Goal: Navigation & Orientation: Find specific page/section

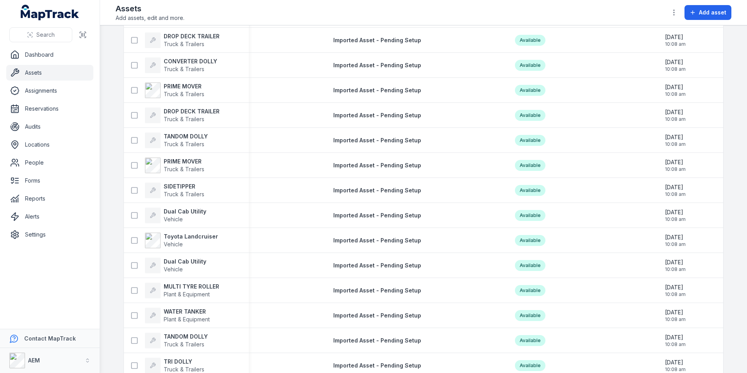
scroll to position [742, 0]
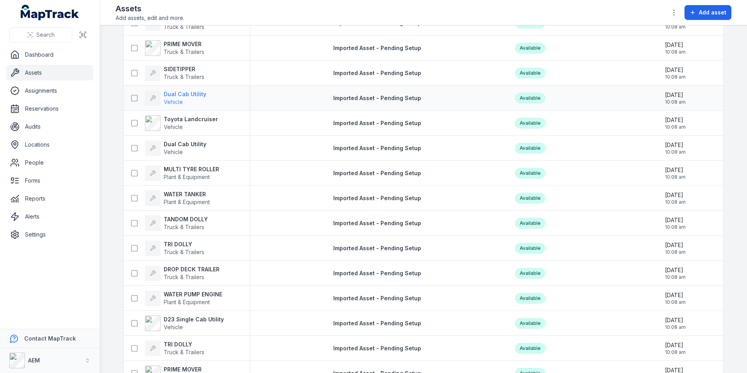
click at [191, 95] on strong "Dual Cab Utility" at bounding box center [185, 94] width 43 height 8
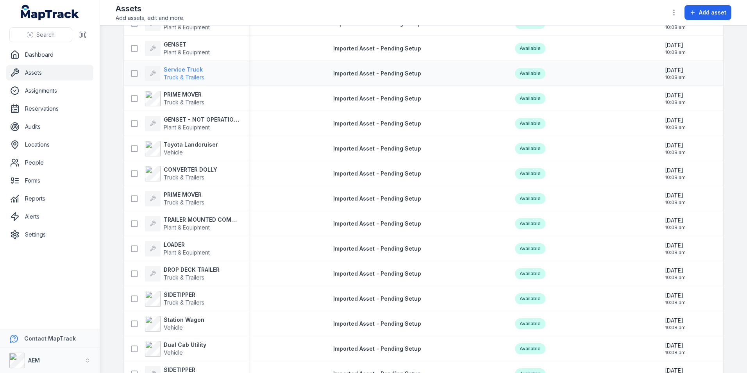
scroll to position [117, 0]
click at [157, 197] on div at bounding box center [153, 198] width 16 height 16
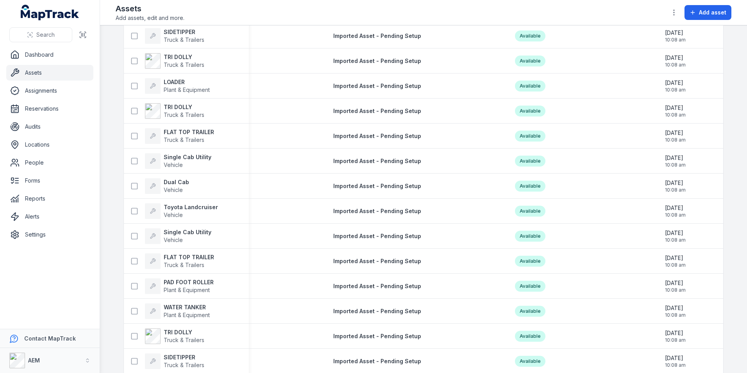
scroll to position [1329, 0]
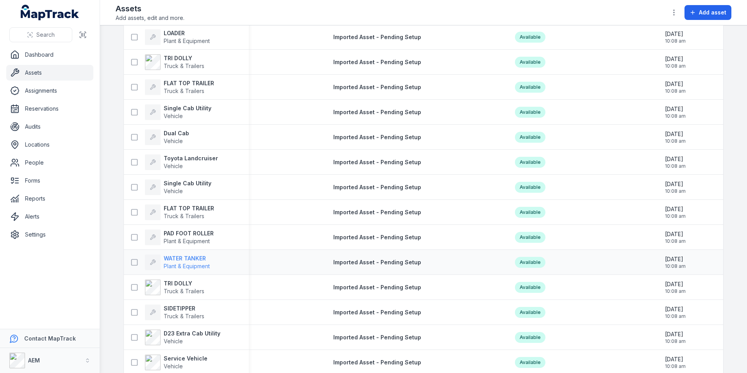
click at [195, 265] on span "Plant & Equipment" at bounding box center [187, 266] width 46 height 7
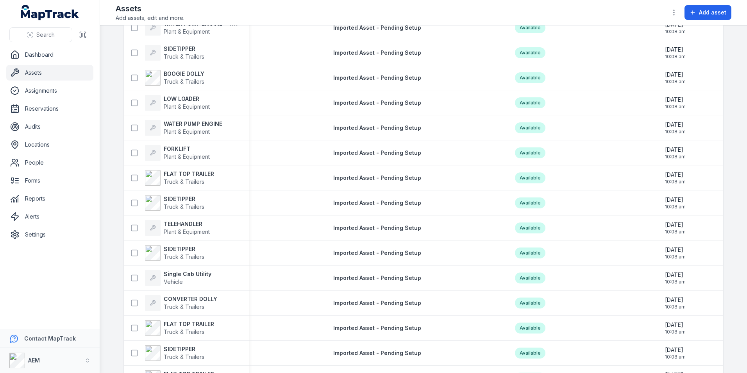
scroll to position [2345, 0]
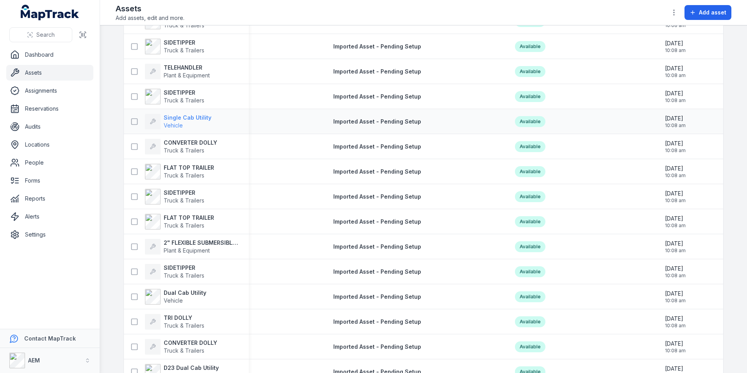
click at [203, 122] on span "Vehicle" at bounding box center [188, 126] width 48 height 8
